Goal: Information Seeking & Learning: Learn about a topic

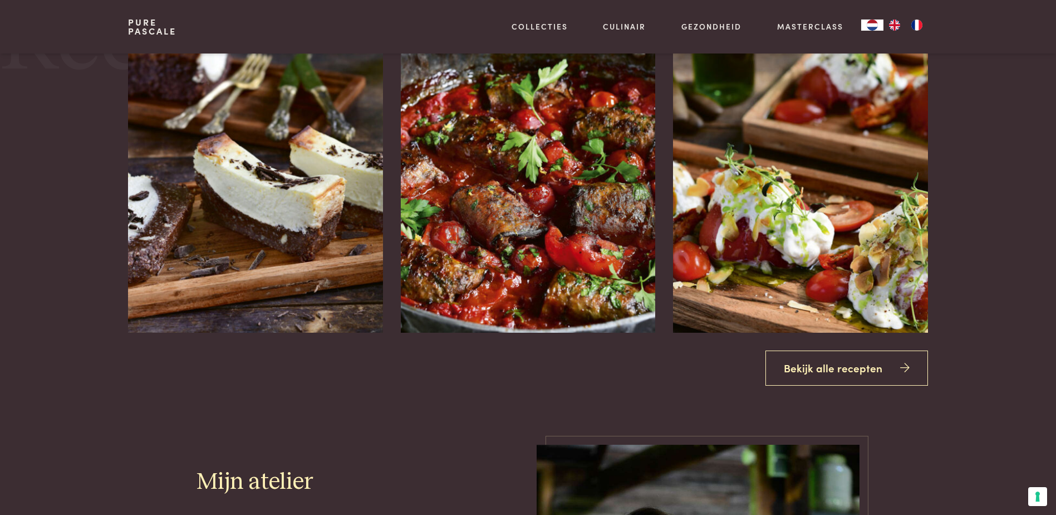
scroll to position [1504, 0]
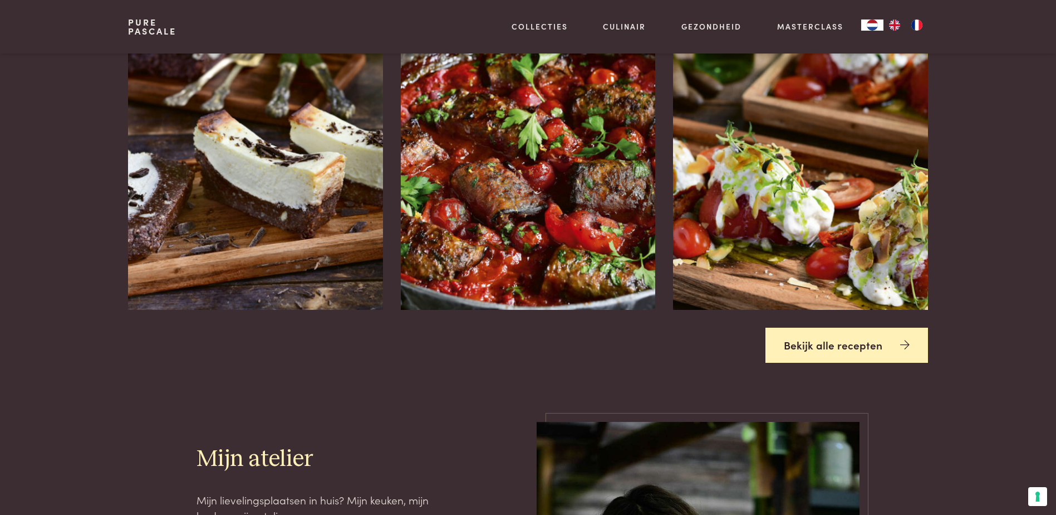
click at [819, 348] on link "Bekijk alle recepten" at bounding box center [847, 344] width 163 height 35
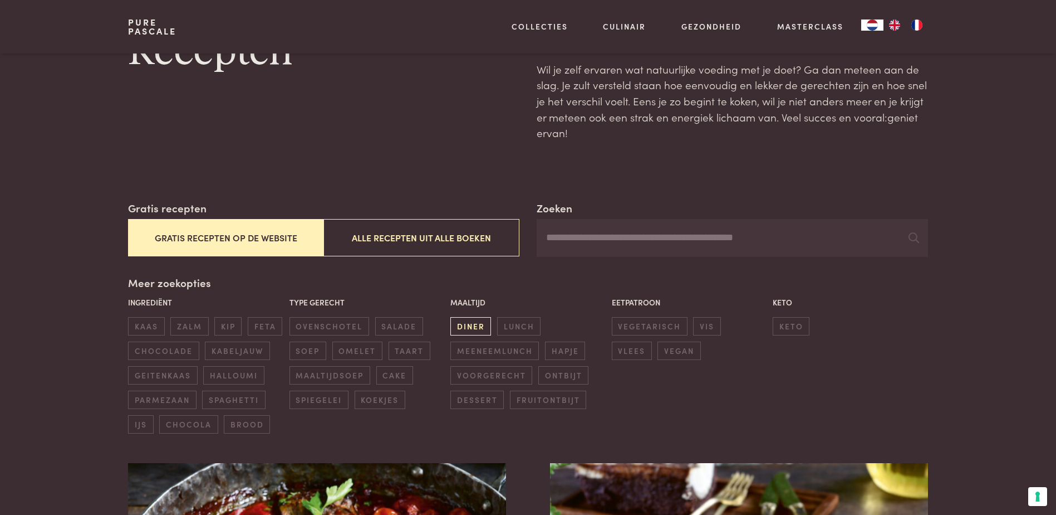
click at [483, 326] on span "diner" at bounding box center [471, 326] width 41 height 18
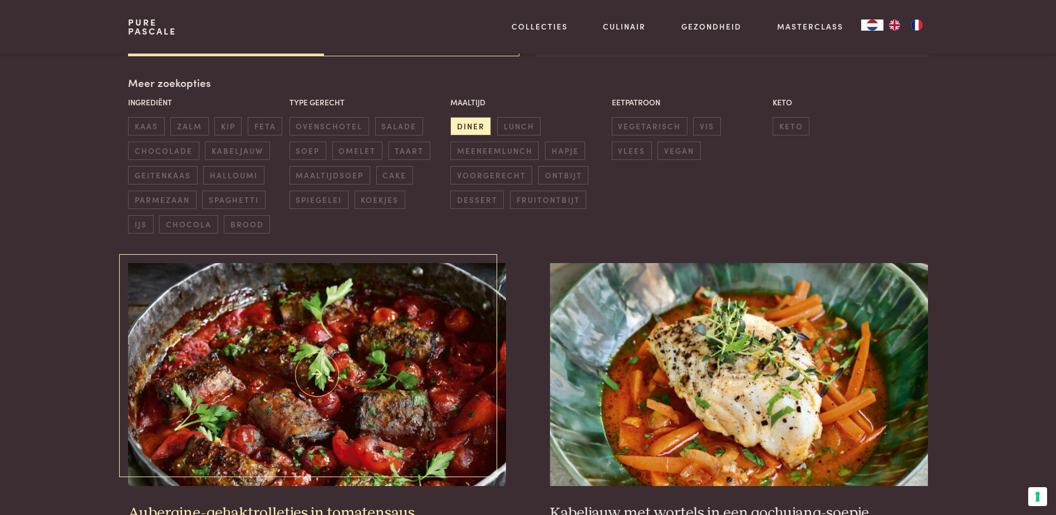
scroll to position [144, 0]
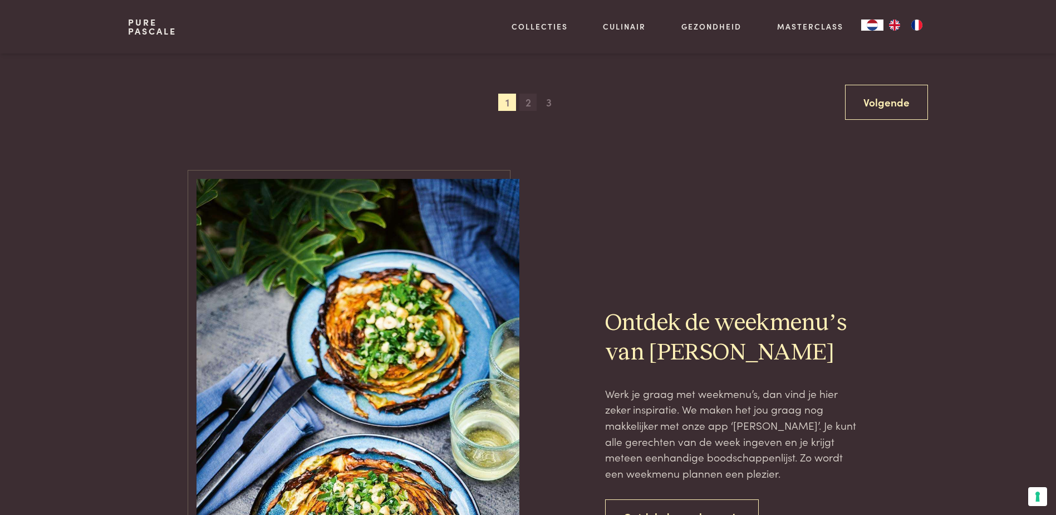
click at [532, 106] on span "2" at bounding box center [529, 103] width 18 height 18
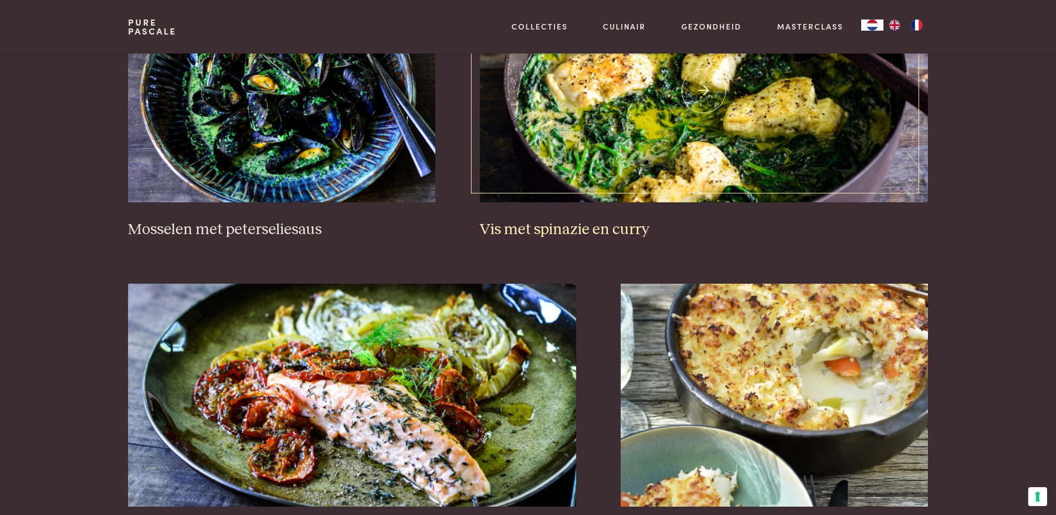
scroll to position [701, 0]
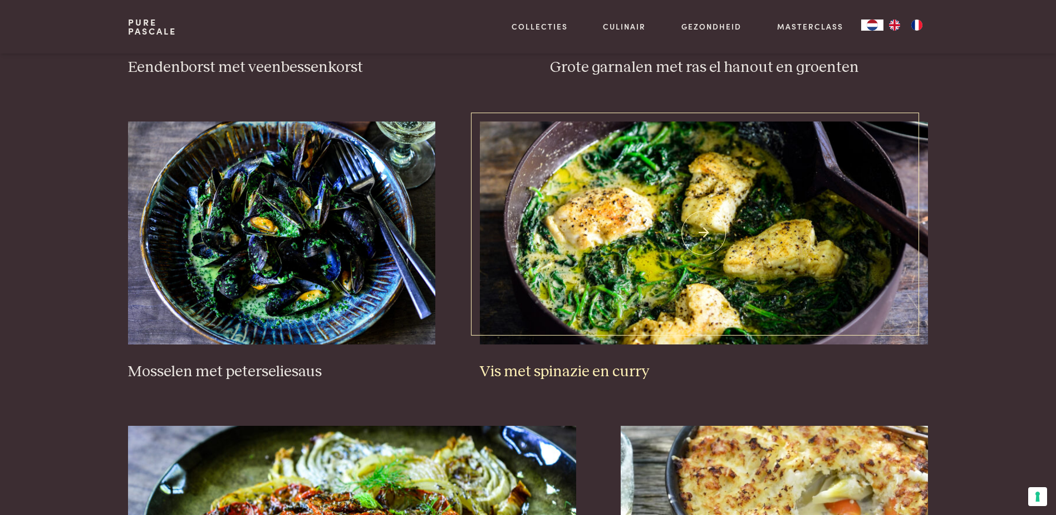
click at [625, 254] on img at bounding box center [704, 232] width 448 height 223
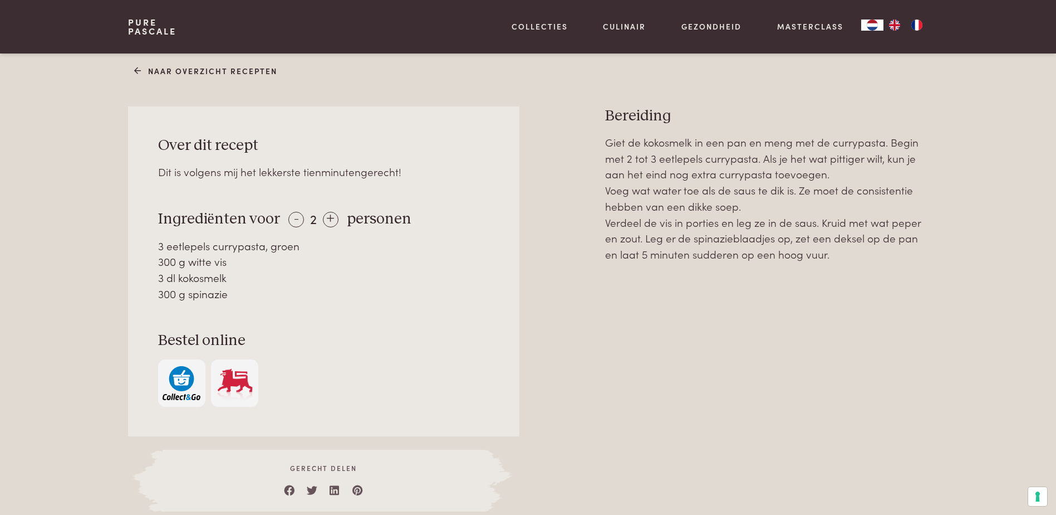
scroll to position [446, 0]
